Goal: Information Seeking & Learning: Learn about a topic

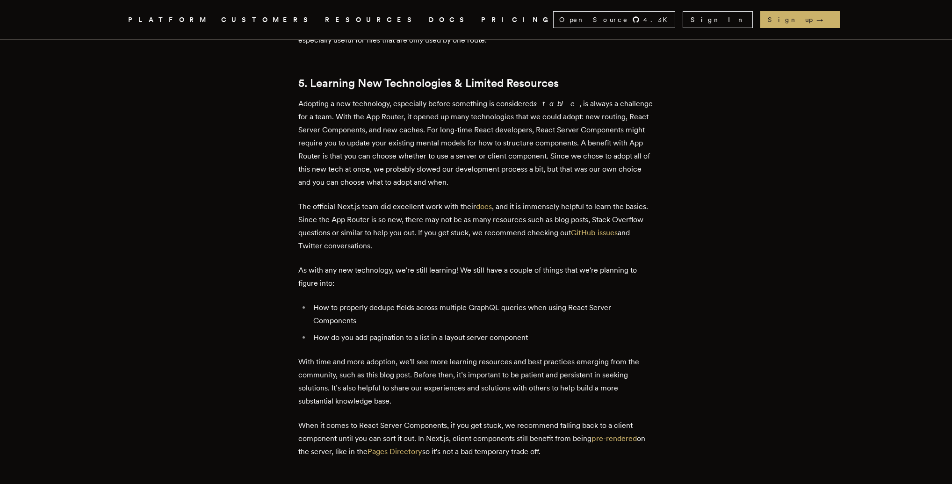
scroll to position [2597, 0]
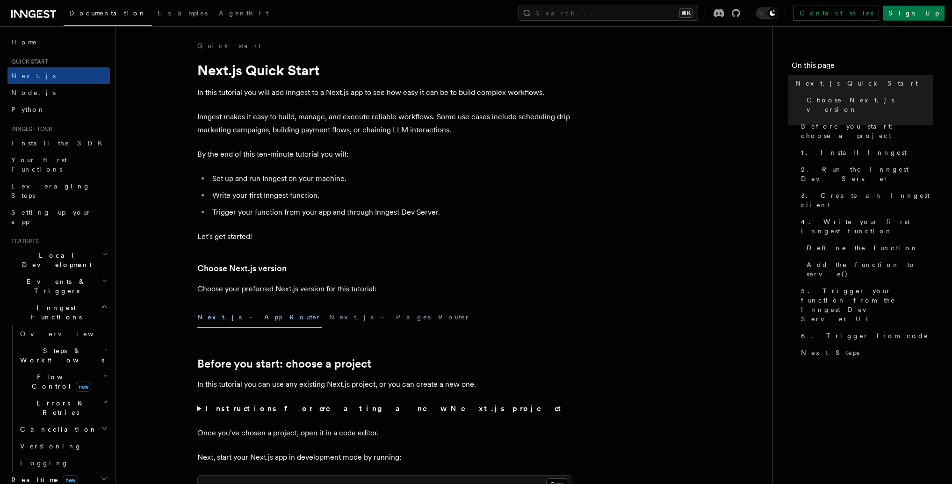
click at [40, 303] on span "Inngest Functions" at bounding box center [54, 312] width 94 height 19
click at [63, 299] on h2 "Inngest Functions" at bounding box center [58, 312] width 102 height 26
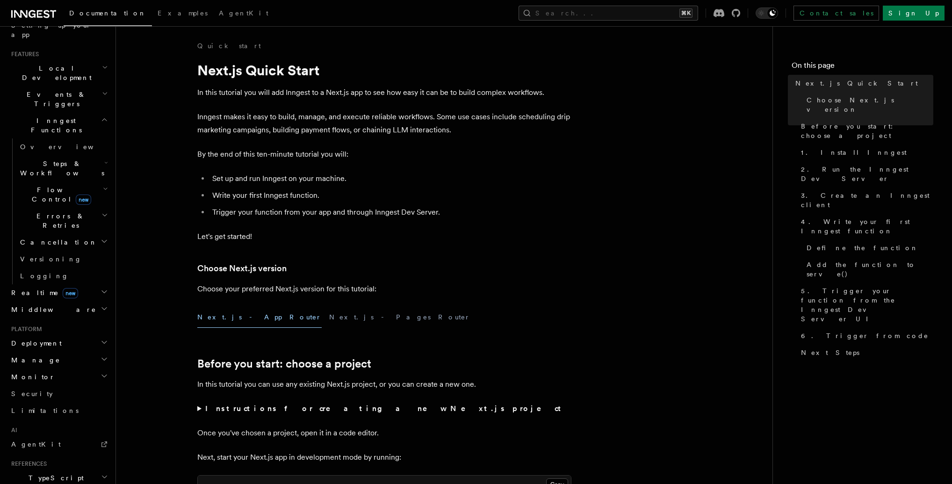
scroll to position [264, 0]
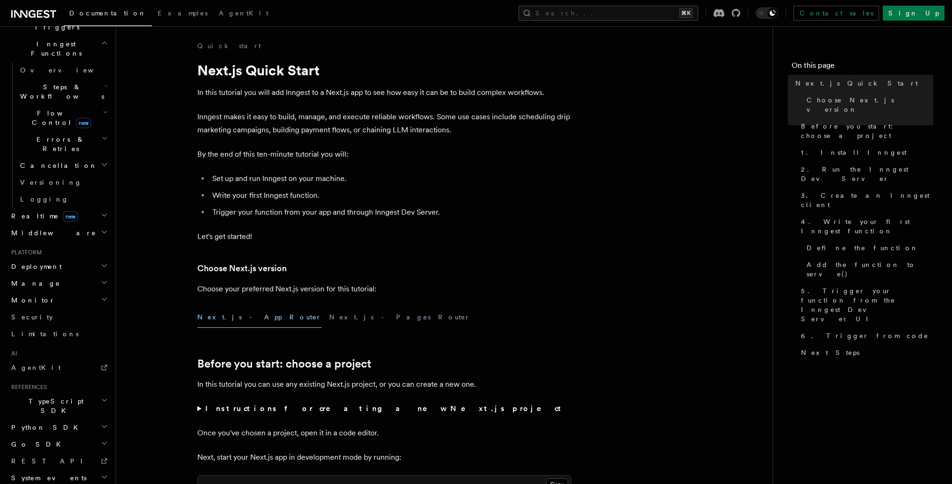
click at [27, 397] on span "TypeScript SDK" at bounding box center [54, 406] width 94 height 19
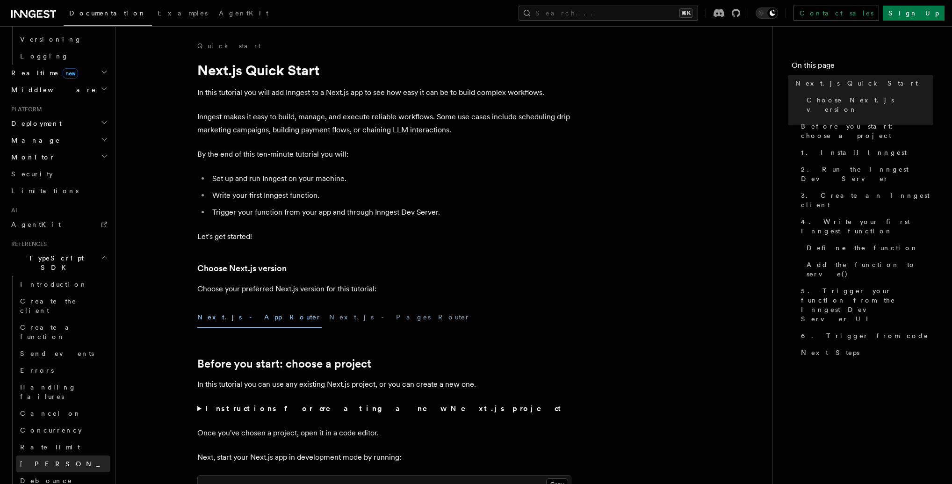
scroll to position [406, 0]
click at [57, 324] on span "Create a function" at bounding box center [48, 332] width 56 height 17
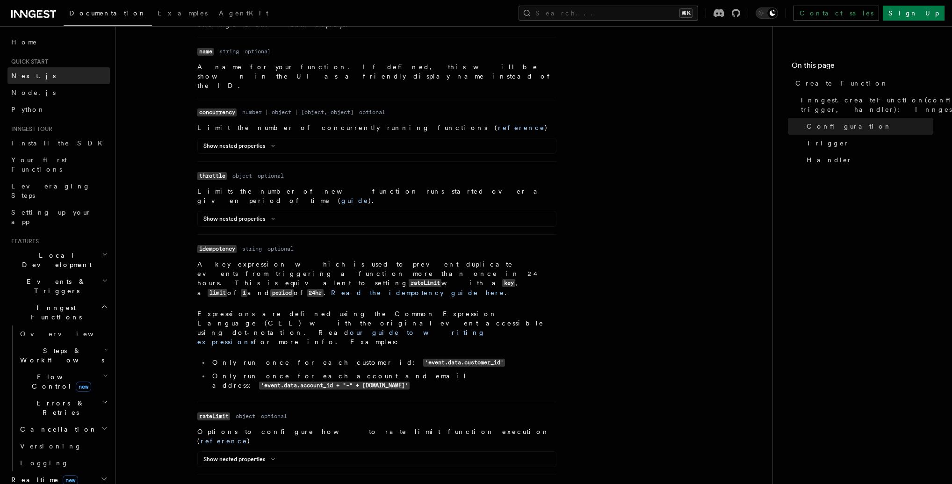
click at [36, 75] on link "Next.js" at bounding box center [58, 75] width 102 height 17
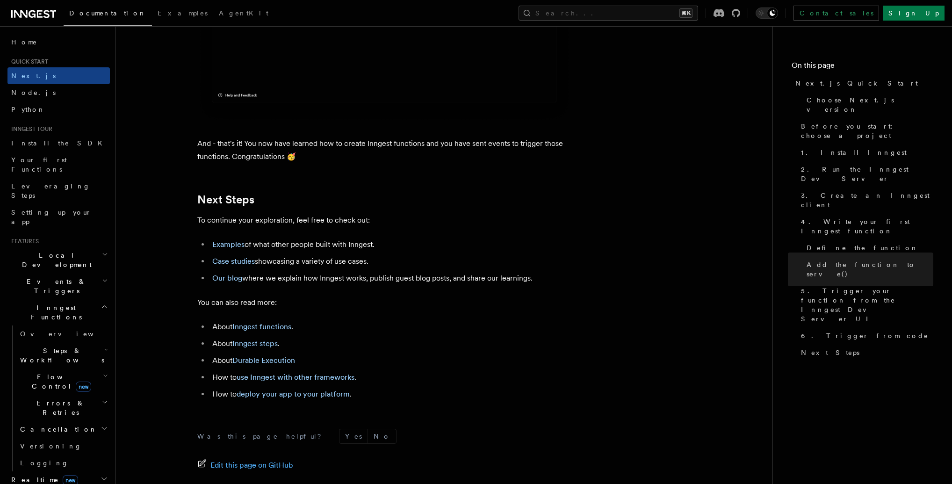
scroll to position [5821, 0]
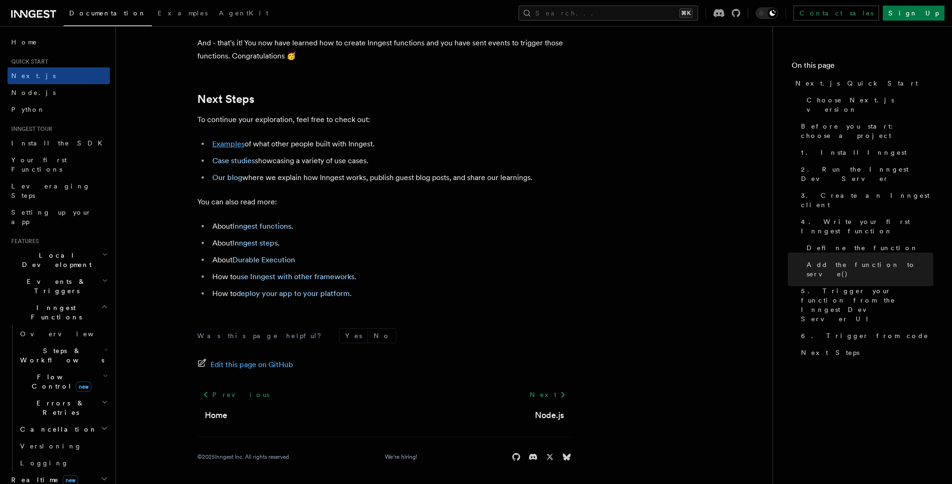
click at [235, 144] on link "Examples" at bounding box center [228, 143] width 32 height 9
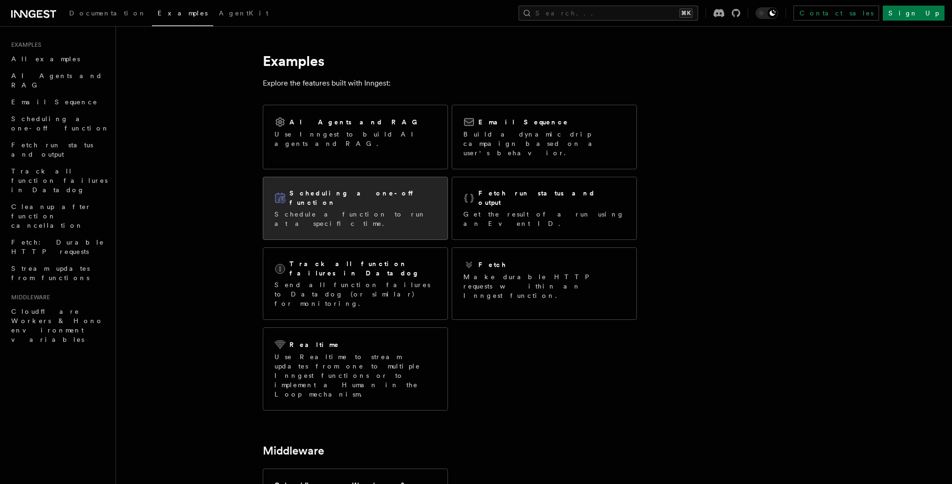
click at [373, 190] on div "Scheduling a one-off function Schedule a function to run at a specific time." at bounding box center [356, 209] width 162 height 40
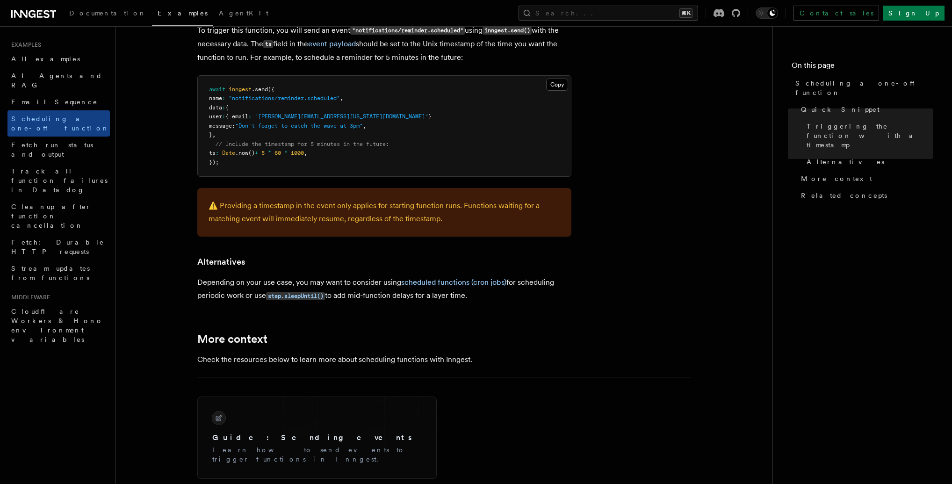
scroll to position [183, 0]
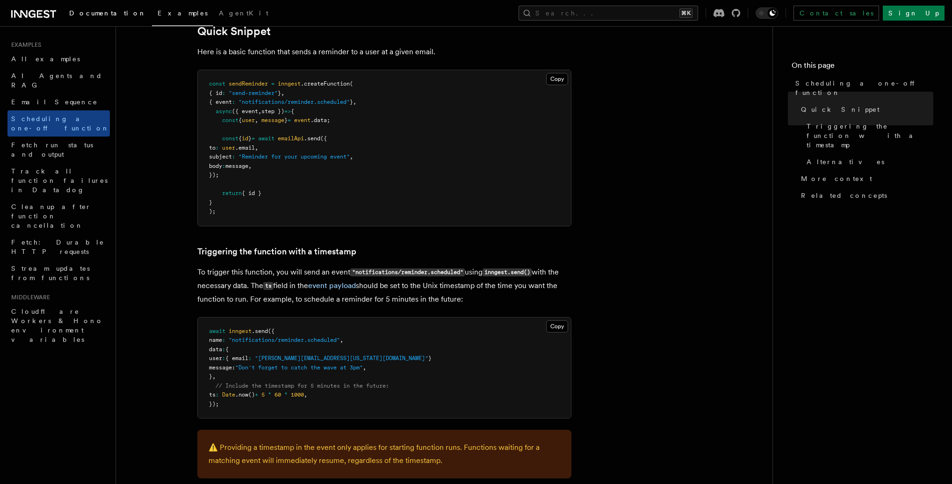
click at [89, 17] on span "Documentation" at bounding box center [107, 12] width 77 height 7
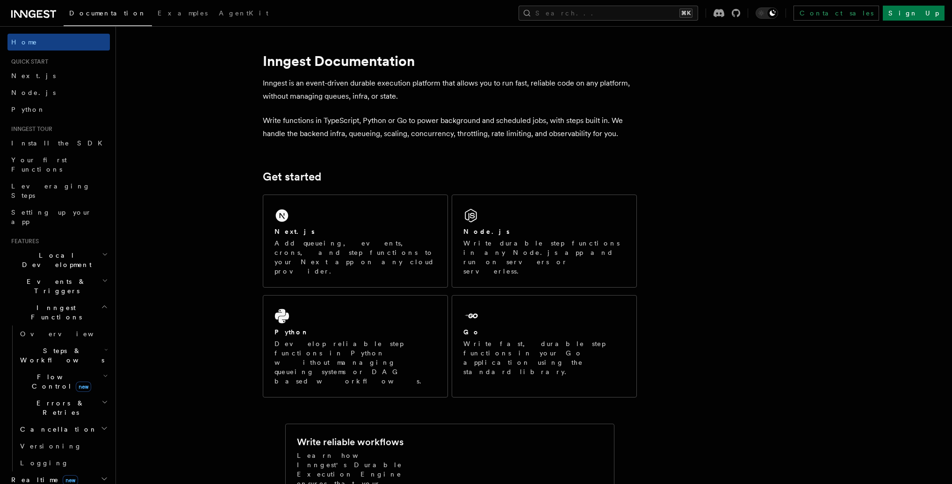
drag, startPoint x: 45, startPoint y: 295, endPoint x: 59, endPoint y: 302, distance: 15.9
click at [45, 346] on span "Steps & Workflows" at bounding box center [60, 355] width 88 height 19
click at [54, 373] on span "Overview" at bounding box center [77, 376] width 96 height 7
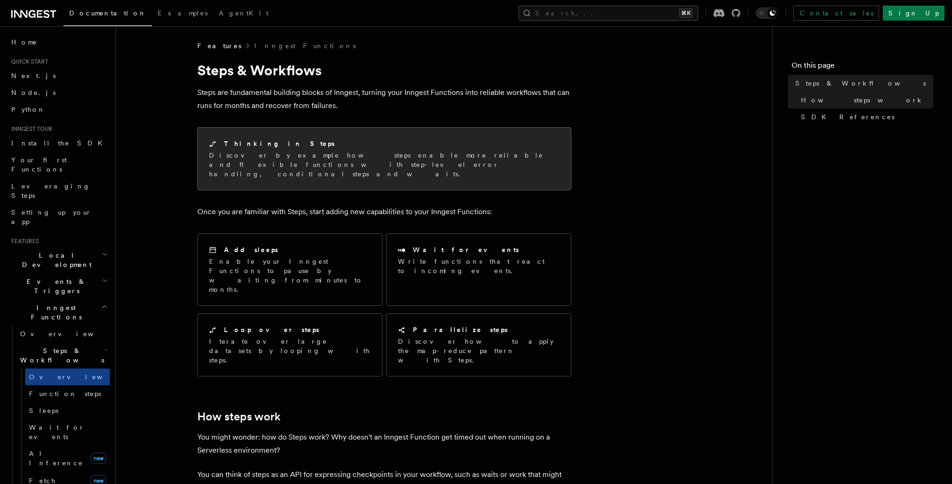
click at [321, 152] on p "Discover by example how steps enable more reliable and flexible functions with …" at bounding box center [384, 165] width 351 height 28
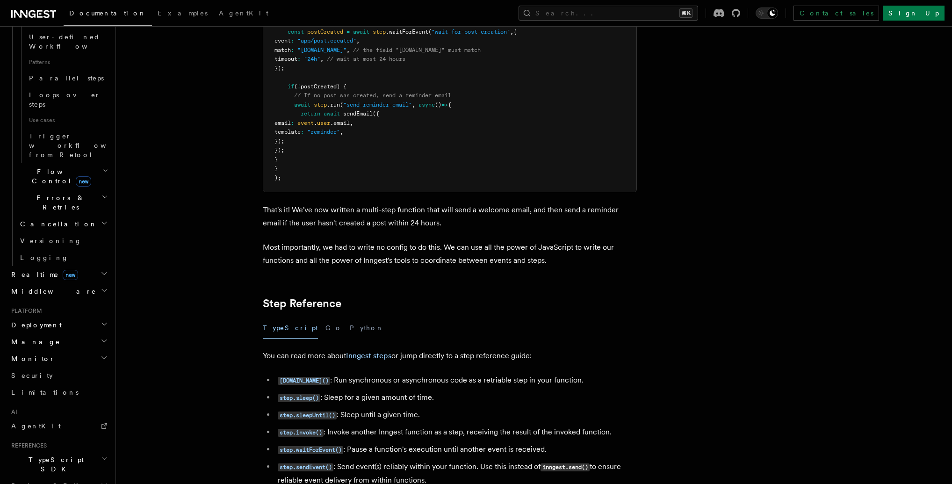
scroll to position [513, 0]
click at [40, 283] on h2 "Middleware" at bounding box center [58, 291] width 102 height 17
click at [42, 304] on span "Overview" at bounding box center [68, 307] width 96 height 7
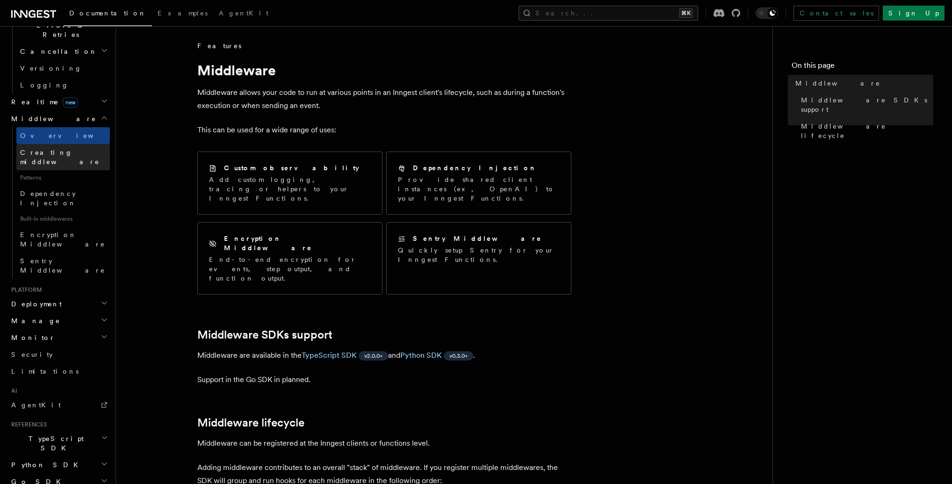
click at [44, 144] on link "Creating middleware" at bounding box center [63, 157] width 94 height 26
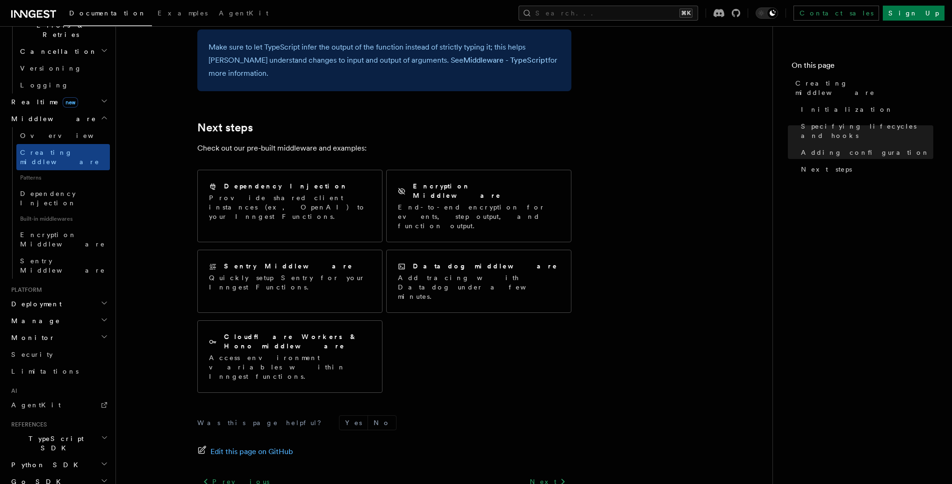
scroll to position [1652, 0]
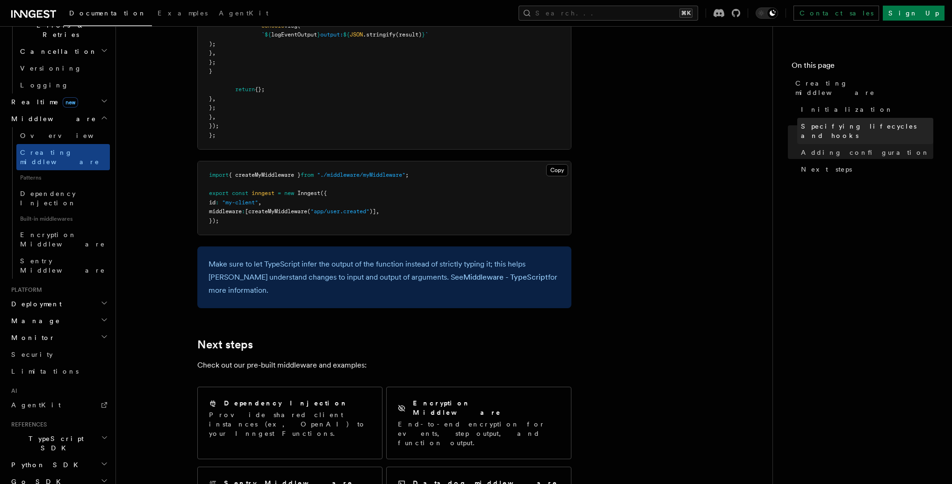
click at [852, 122] on span "Specifying lifecycles and hooks" at bounding box center [867, 131] width 132 height 19
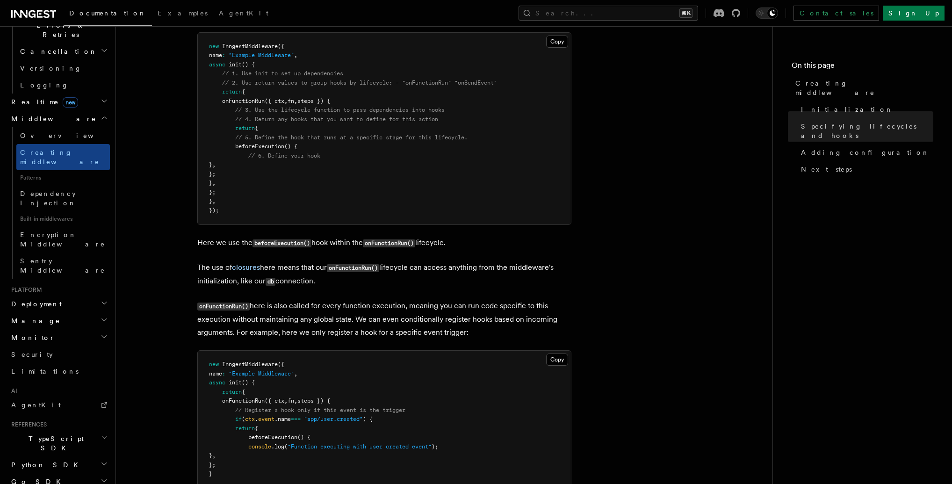
scroll to position [767, 0]
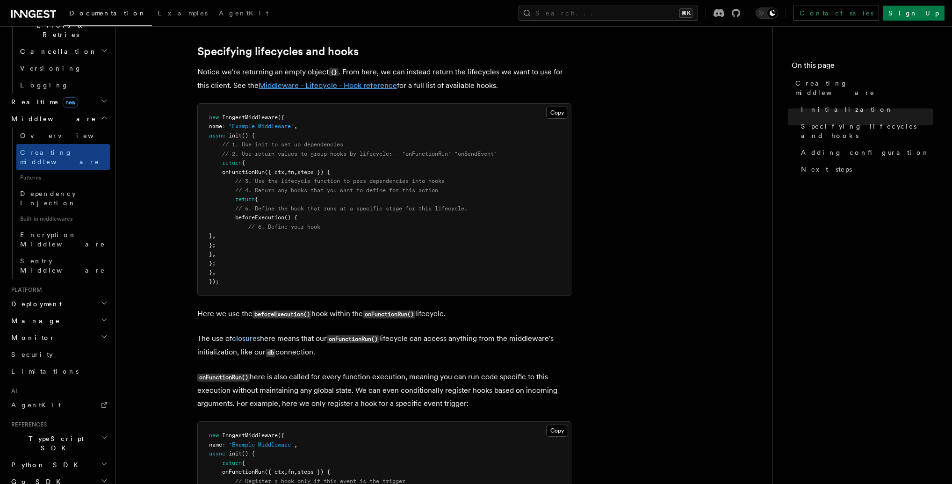
click at [381, 89] on link "Middleware - Lifecycle - Hook reference" at bounding box center [328, 85] width 138 height 9
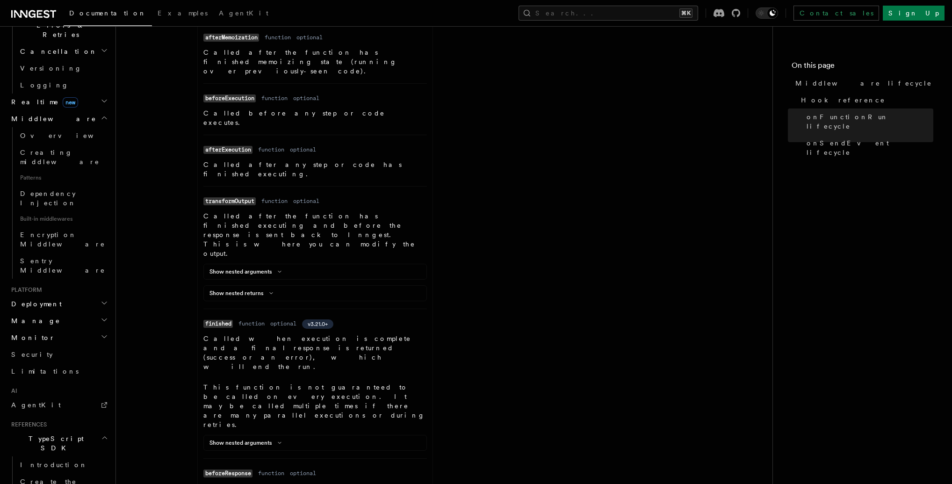
scroll to position [831, 0]
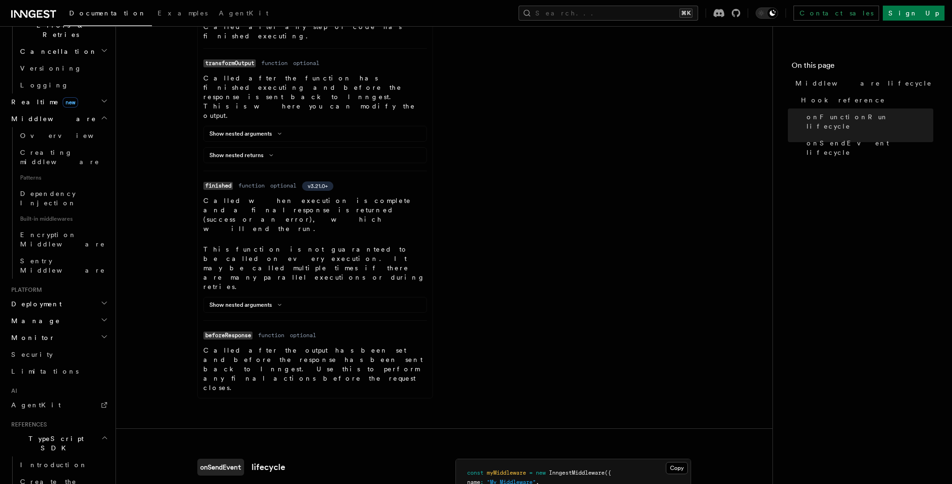
drag, startPoint x: 512, startPoint y: 341, endPoint x: 503, endPoint y: 326, distance: 18.5
drag, startPoint x: 495, startPoint y: 316, endPoint x: 498, endPoint y: 385, distance: 69.3
copy code "return { transformInput ({ payloads }) { // ... } , transformOutput () { // ...…"
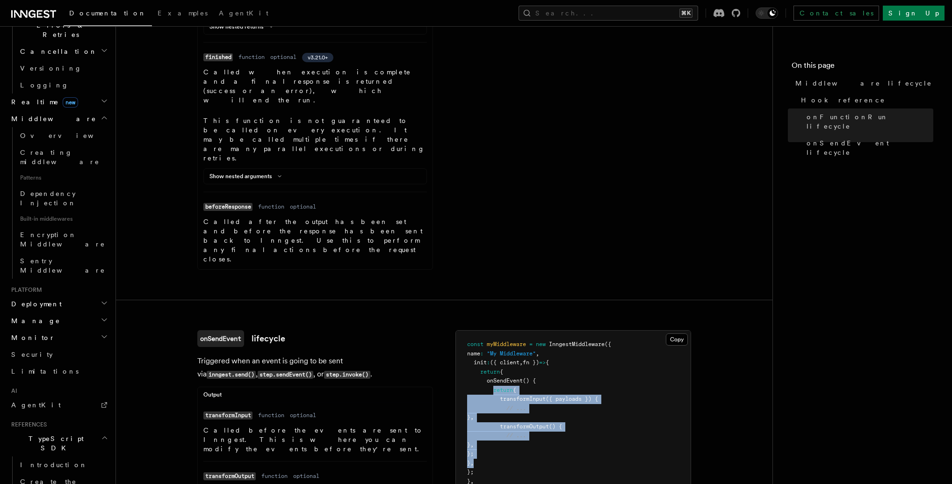
scroll to position [962, 0]
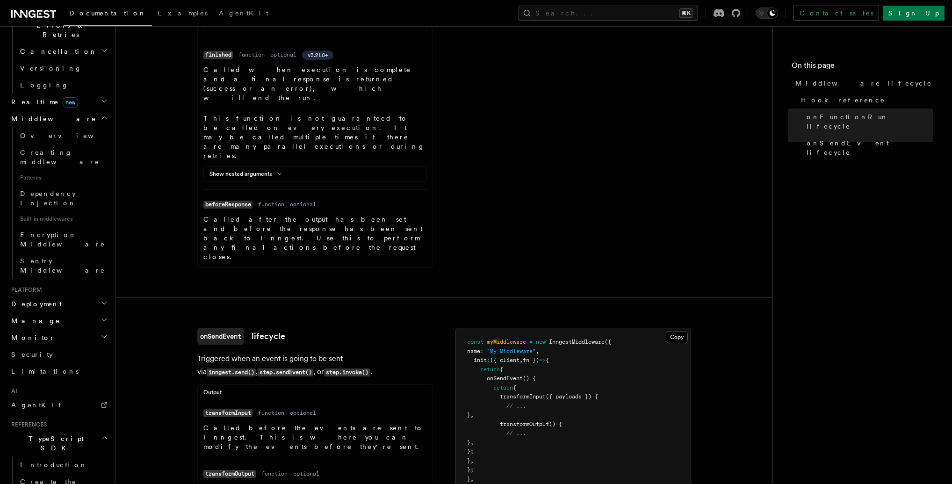
click at [274, 409] on dd "function" at bounding box center [271, 412] width 26 height 7
click at [277, 409] on dd "function" at bounding box center [271, 412] width 26 height 7
click at [289, 406] on dl "Name transformInput Type function Required optional Description Called before t…" at bounding box center [315, 428] width 224 height 45
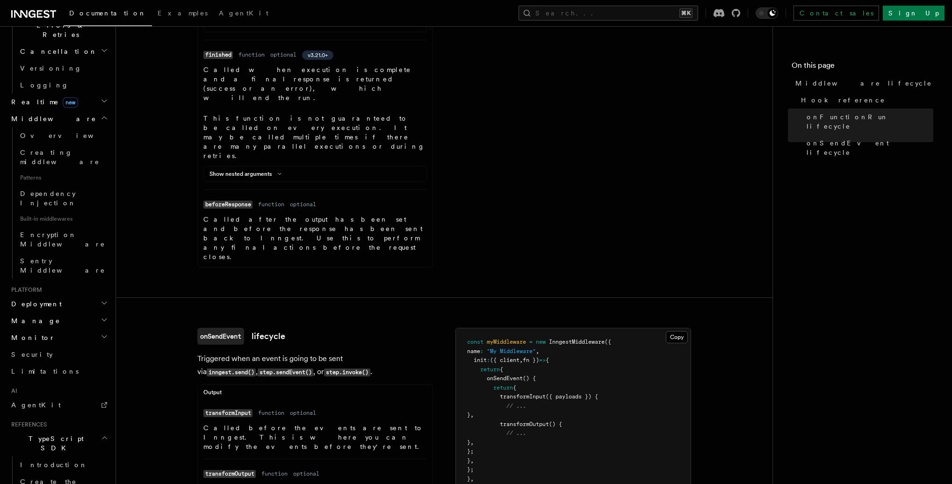
click at [298, 409] on dd "optional" at bounding box center [303, 412] width 26 height 7
click at [257, 406] on dl "Name transformInput Type function Required optional Description Called before t…" at bounding box center [315, 428] width 224 height 45
click at [285, 328] on link "onSendEvent lifecycle" at bounding box center [241, 336] width 88 height 17
click at [273, 328] on link "onSendEvent lifecycle" at bounding box center [241, 336] width 88 height 17
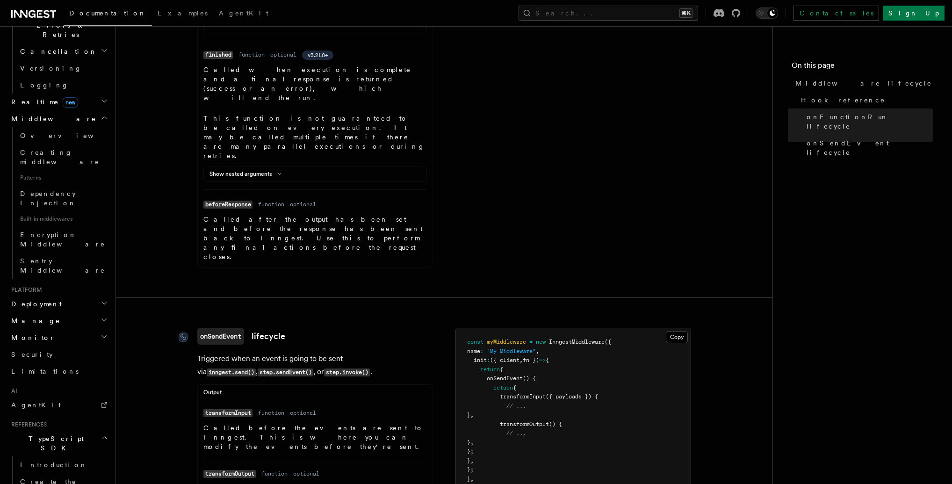
click at [278, 328] on link "onSendEvent lifecycle" at bounding box center [241, 336] width 88 height 17
click at [332, 328] on h3 "onSendEvent lifecycle" at bounding box center [315, 336] width 236 height 17
click at [272, 328] on link "onSendEvent lifecycle" at bounding box center [241, 336] width 88 height 17
click at [233, 328] on code "onSendEvent" at bounding box center [220, 336] width 47 height 17
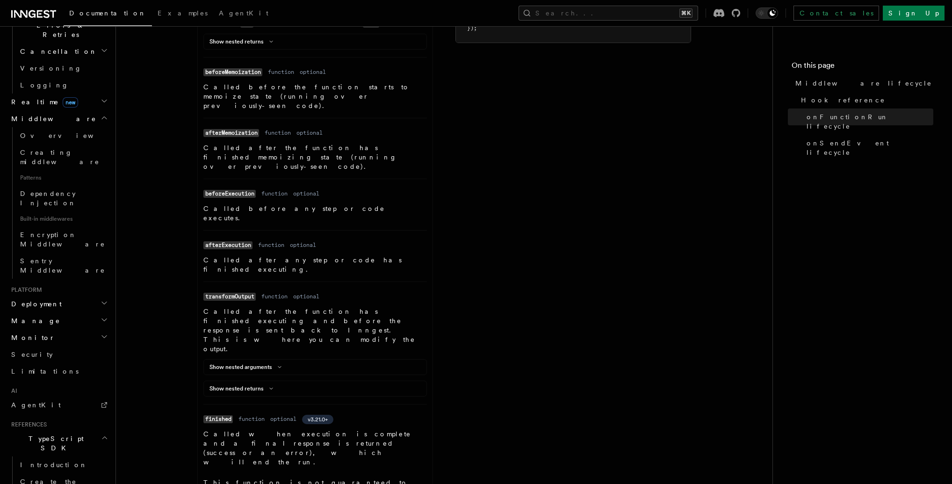
scroll to position [597, 0]
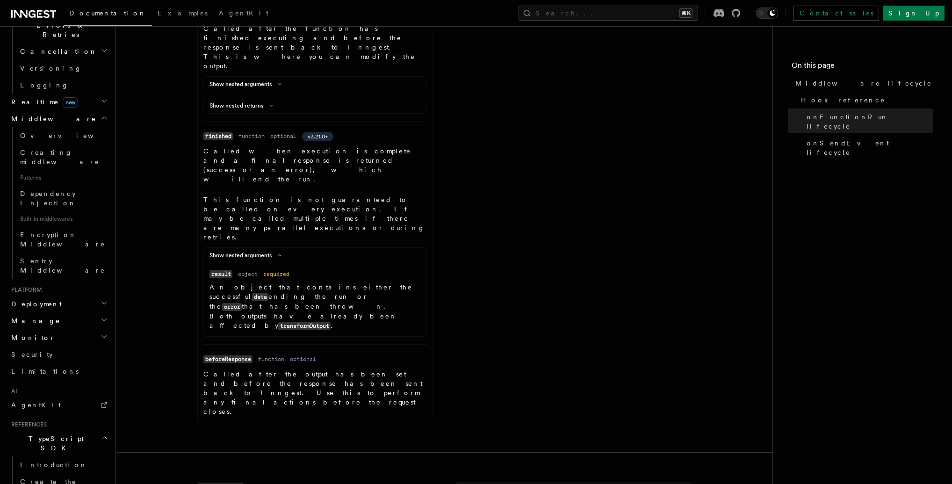
scroll to position [1018, 0]
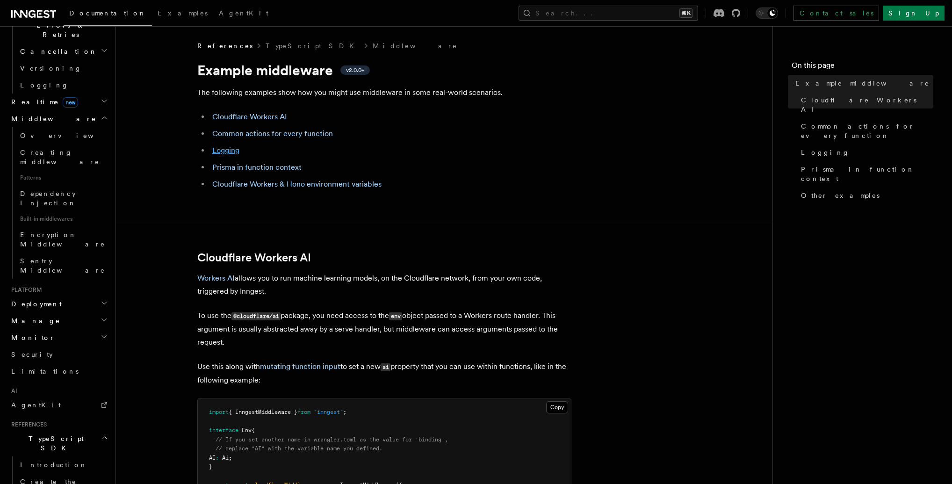
click at [220, 150] on link "Logging" at bounding box center [225, 150] width 27 height 9
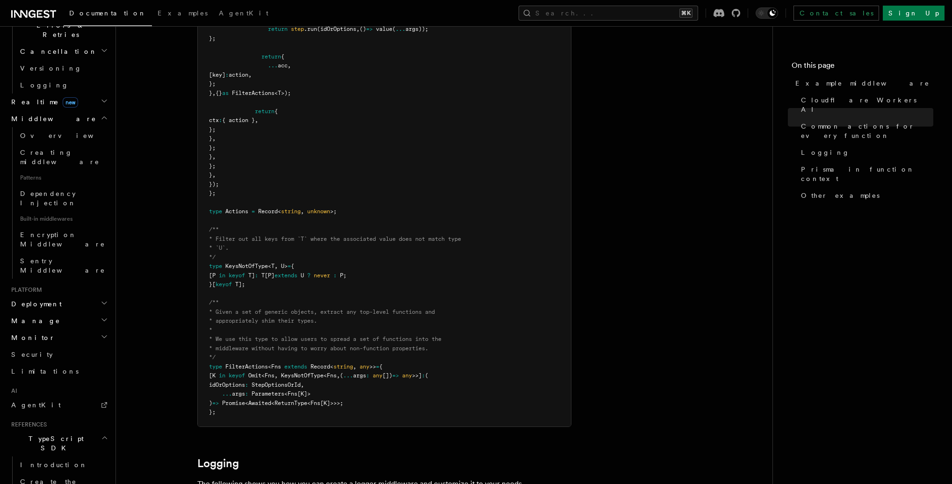
scroll to position [1509, 0]
